Goal: Find specific page/section: Find specific page/section

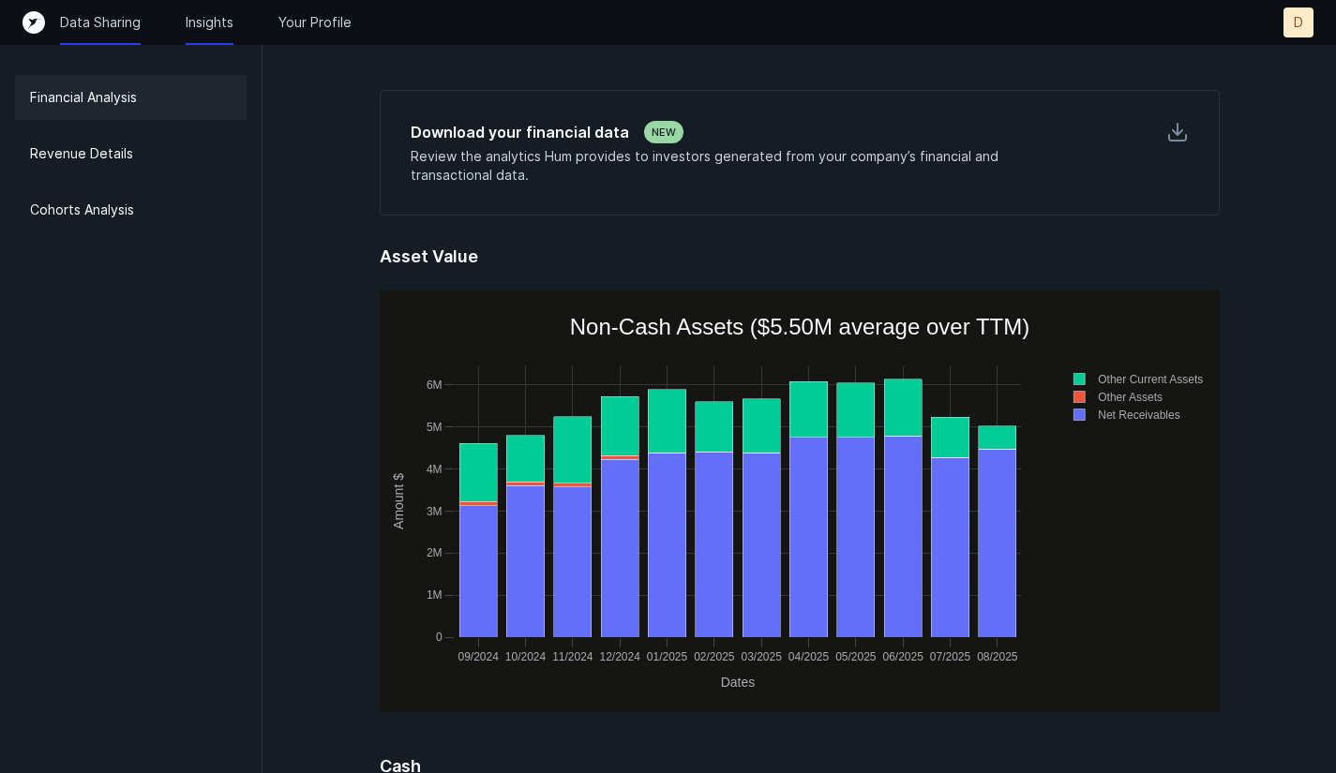
click at [74, 22] on p "Data Sharing" at bounding box center [100, 22] width 81 height 19
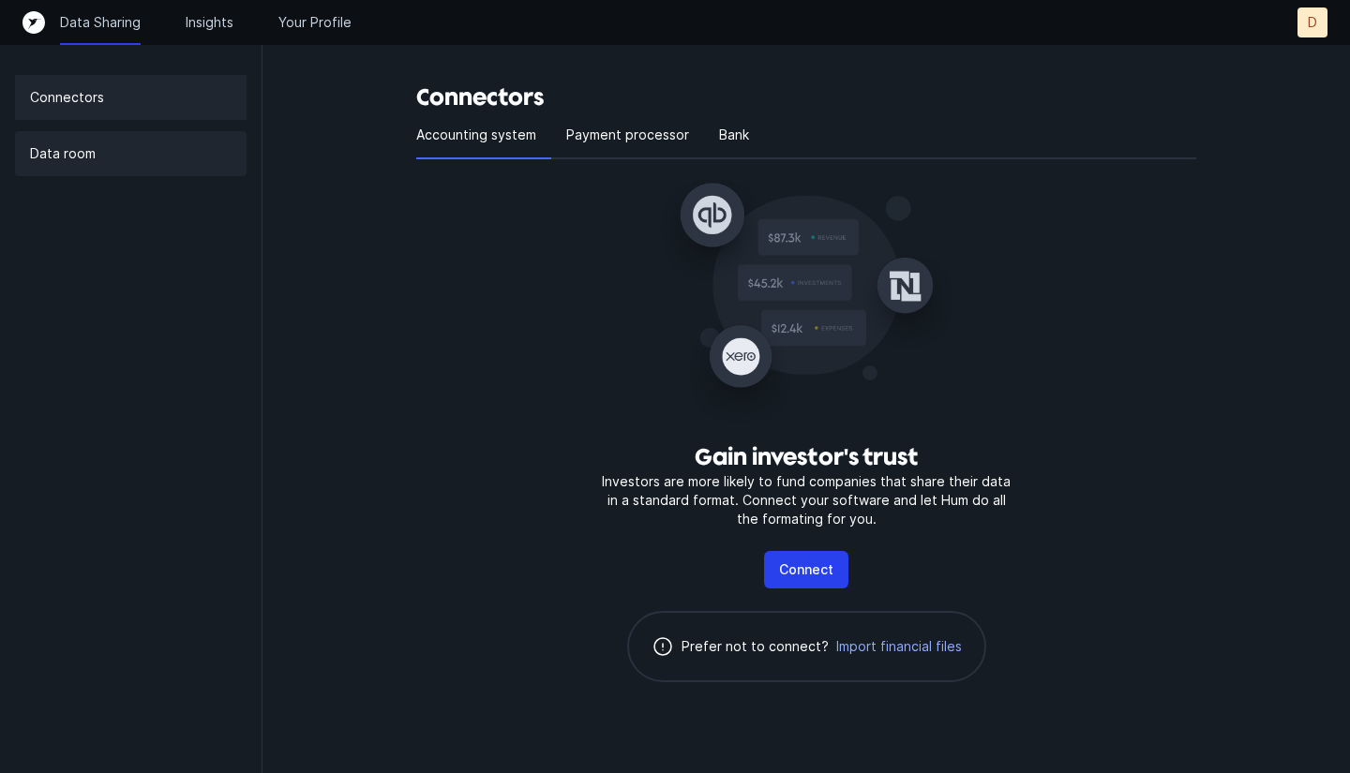
click at [93, 152] on p "Data room" at bounding box center [63, 153] width 66 height 22
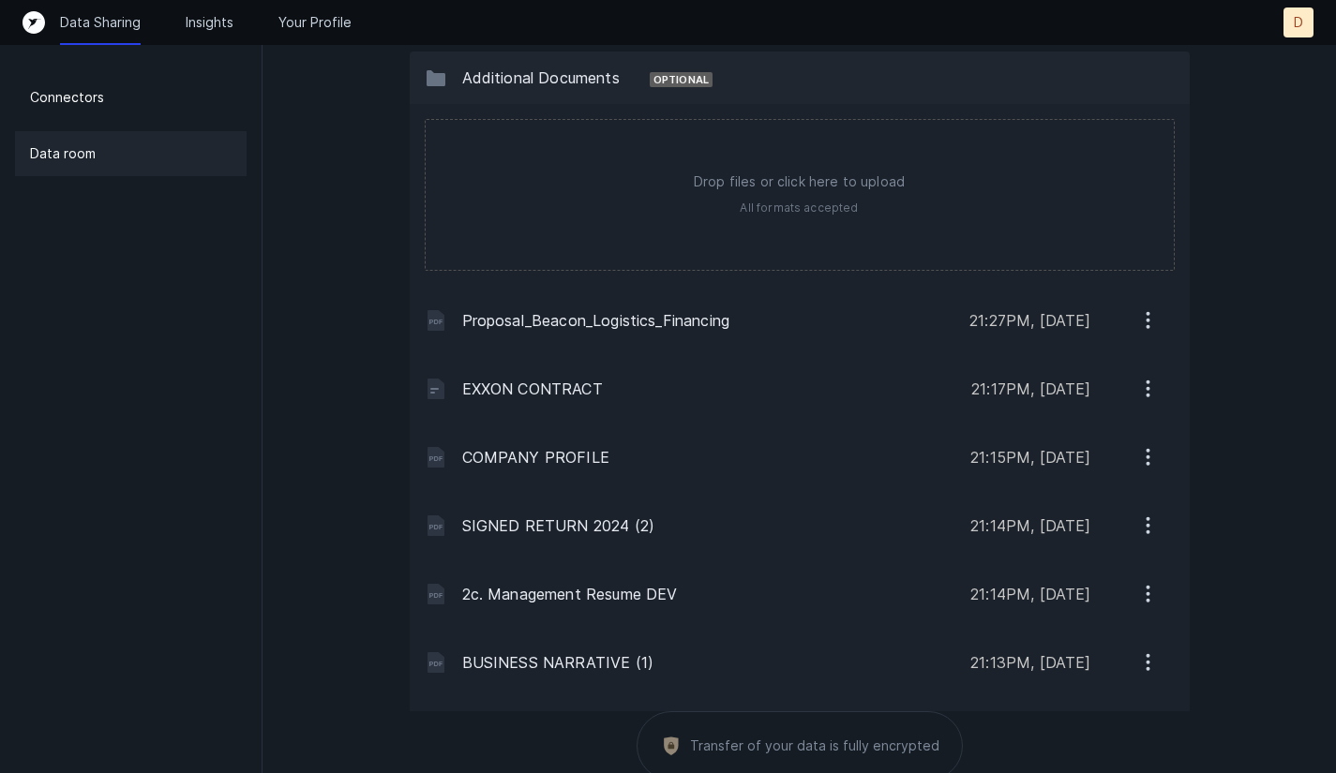
scroll to position [2576, 0]
